Goal: Task Accomplishment & Management: Complete application form

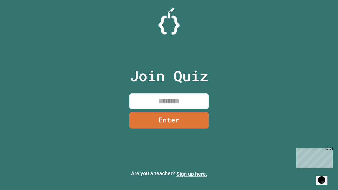
click at [192, 174] on link "Sign up here." at bounding box center [191, 174] width 31 height 6
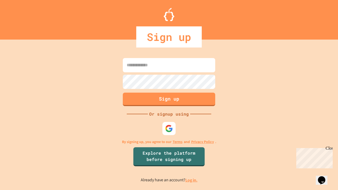
click at [192, 180] on link "Log in." at bounding box center [191, 180] width 12 height 6
